Goal: Navigation & Orientation: Find specific page/section

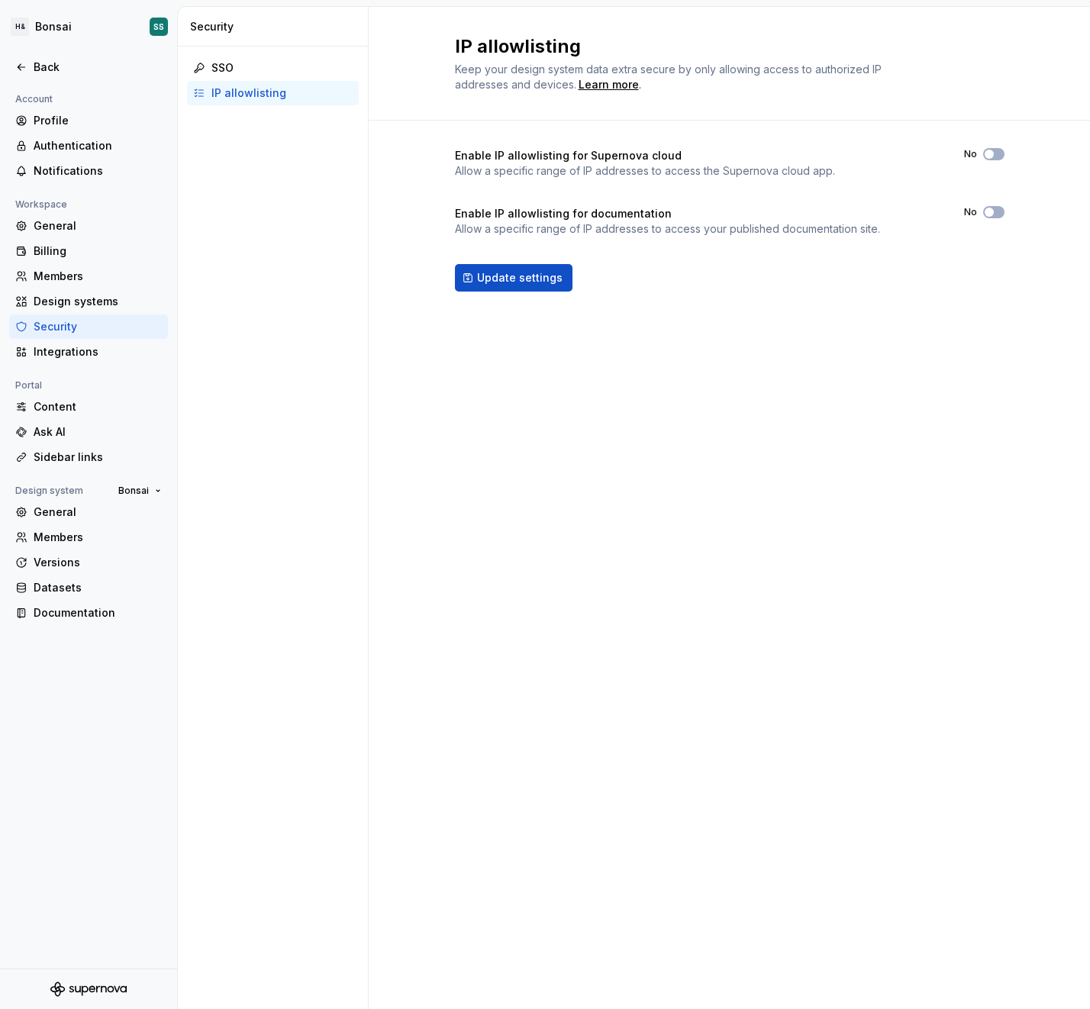
click at [607, 406] on div "IP allowlisting Keep your design system data extra secure by only allowing acce…" at bounding box center [729, 508] width 721 height 1002
click at [41, 60] on div "Back" at bounding box center [98, 67] width 128 height 15
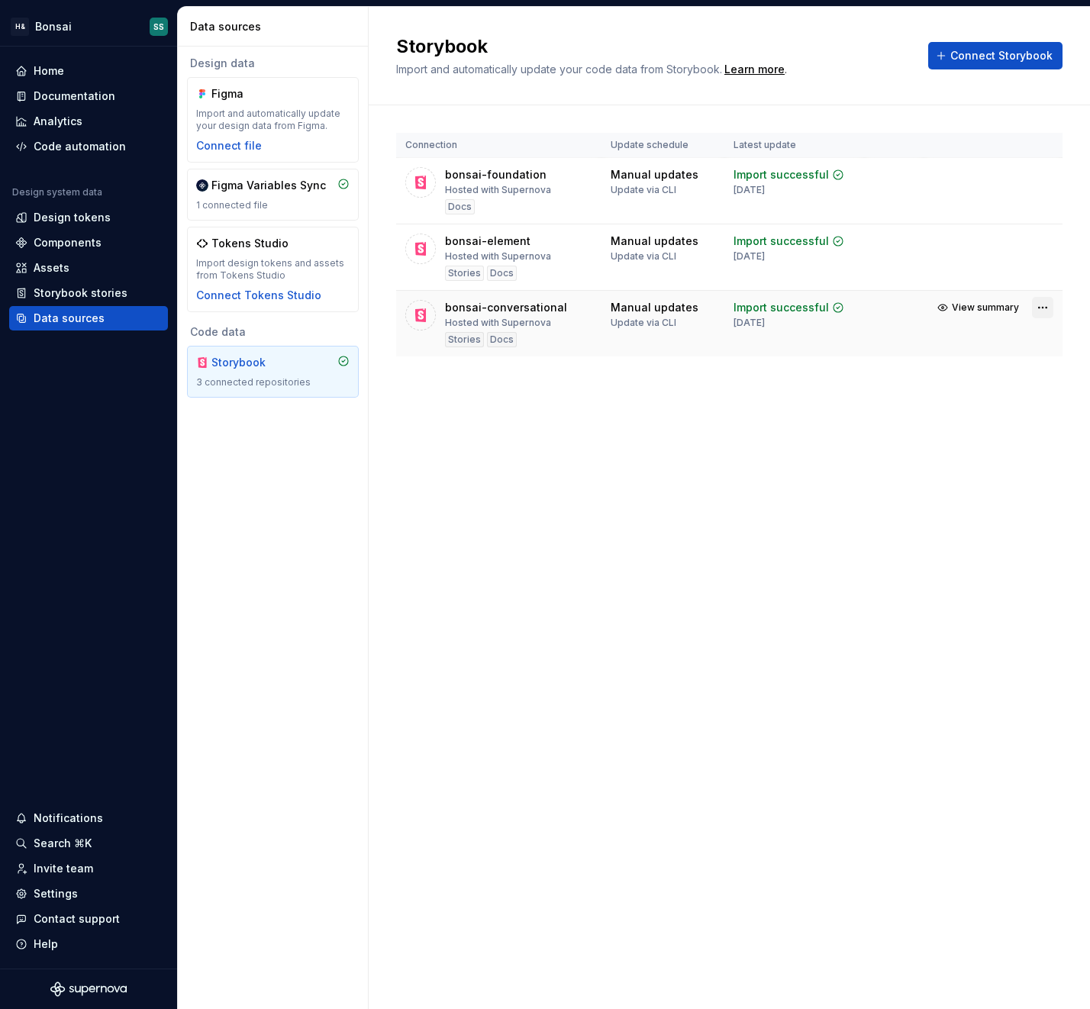
click at [1043, 307] on html "H& Bonsai SS Home Documentation Analytics Code automation Design system data De…" at bounding box center [545, 504] width 1090 height 1009
click at [980, 364] on link "Open Storybook" at bounding box center [989, 361] width 114 height 15
